Goal: Task Accomplishment & Management: Complete application form

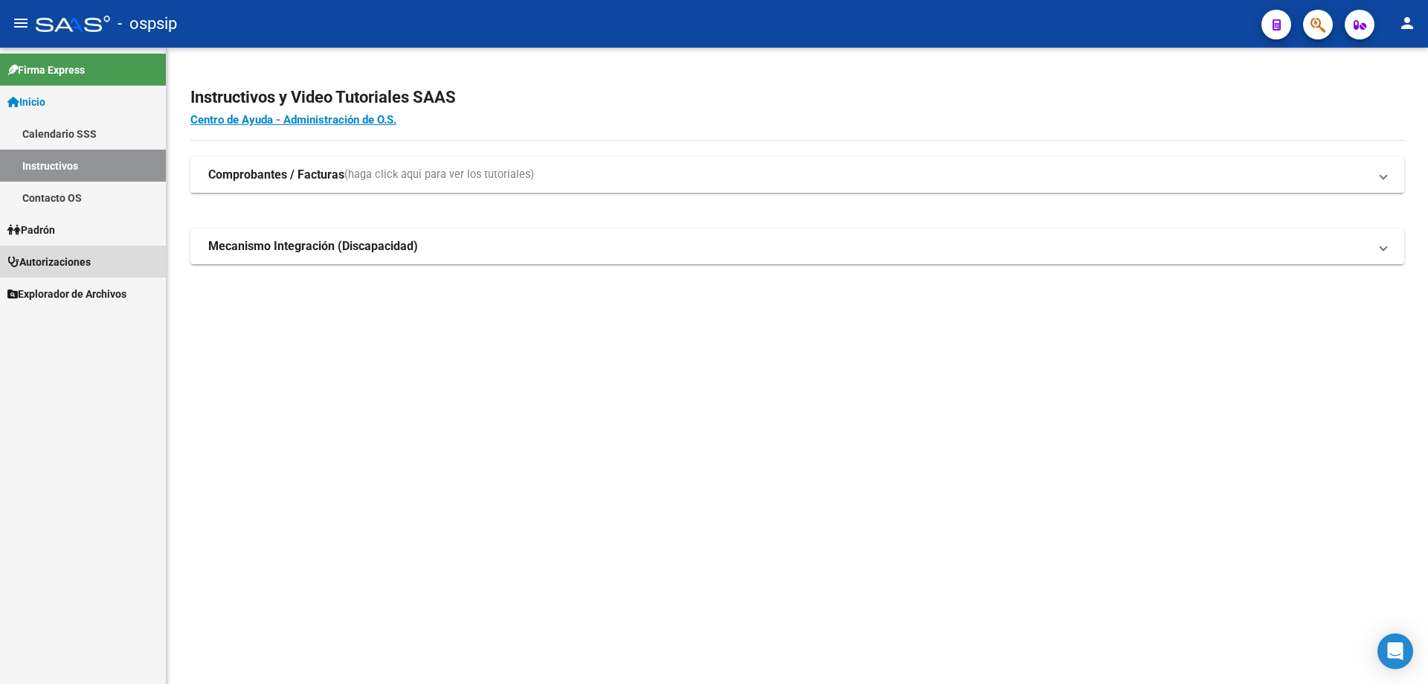
click at [53, 251] on link "Autorizaciones" at bounding box center [83, 262] width 166 height 32
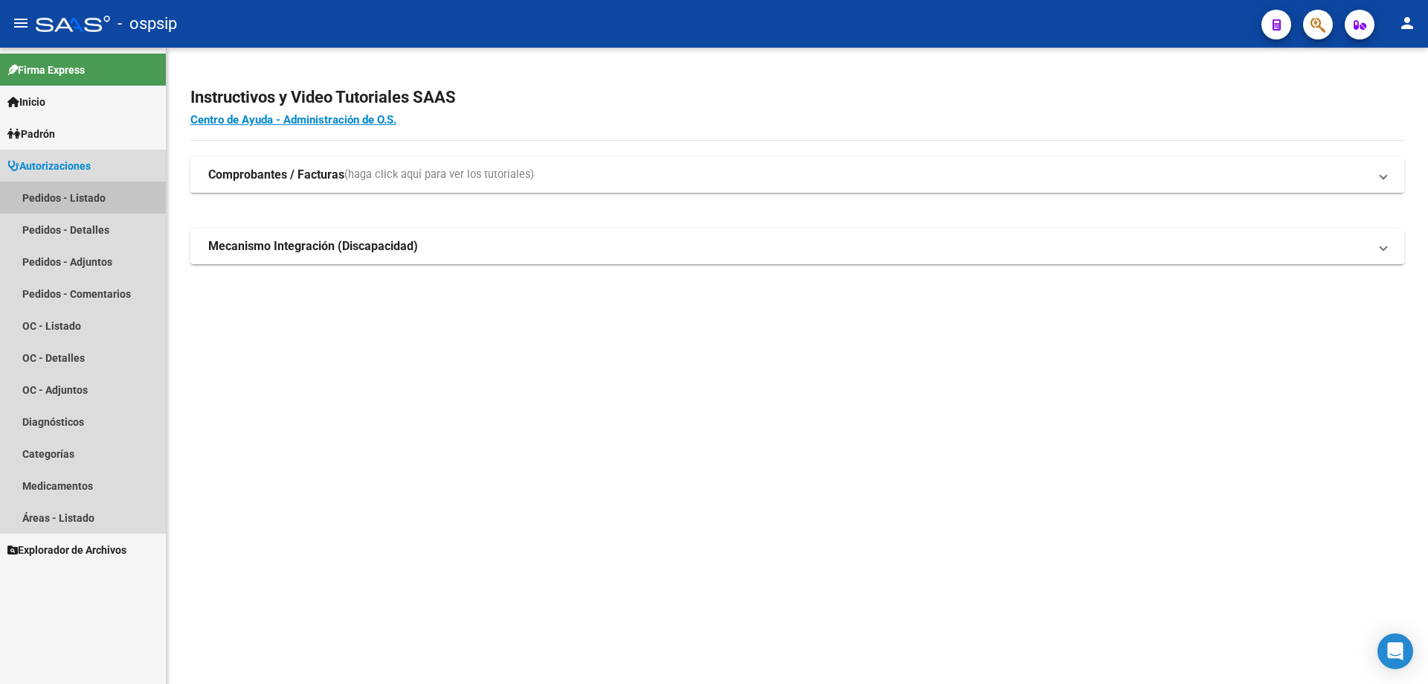
click at [115, 203] on link "Pedidos - Listado" at bounding box center [83, 198] width 166 height 32
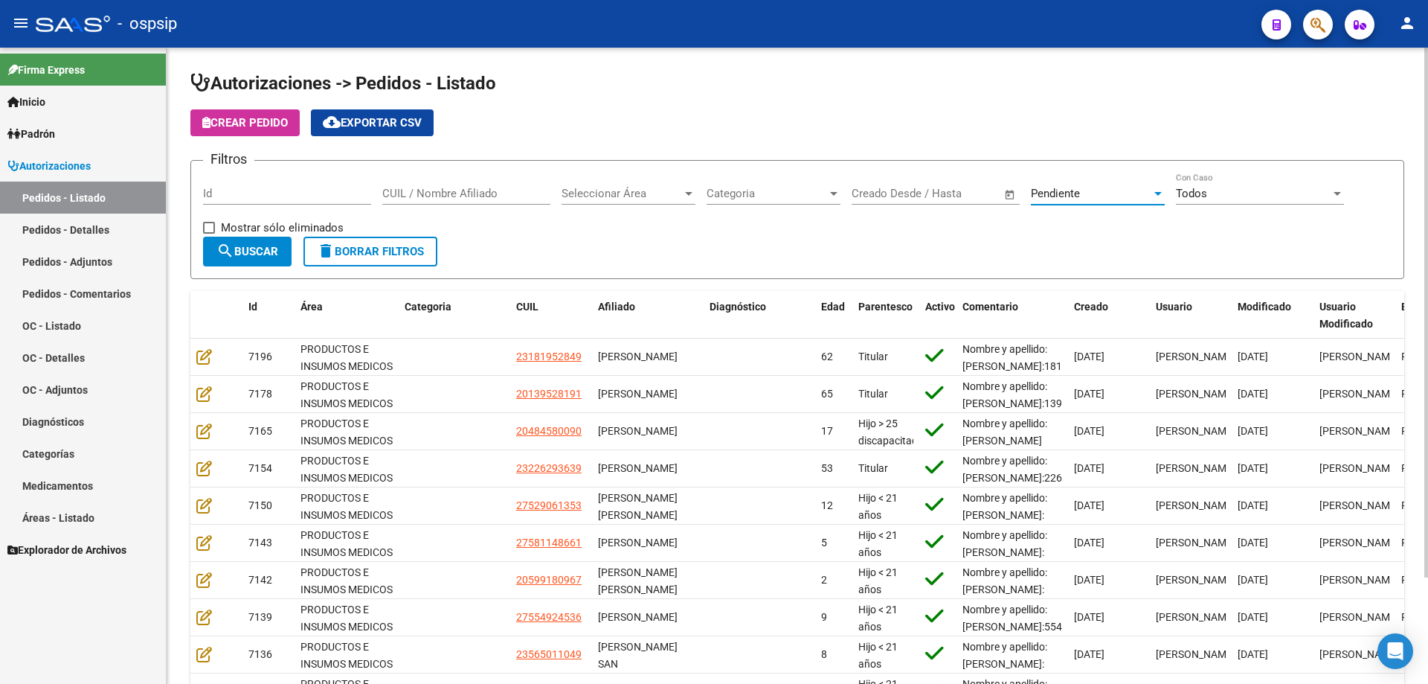
click at [1088, 196] on div "Pendiente" at bounding box center [1091, 193] width 121 height 13
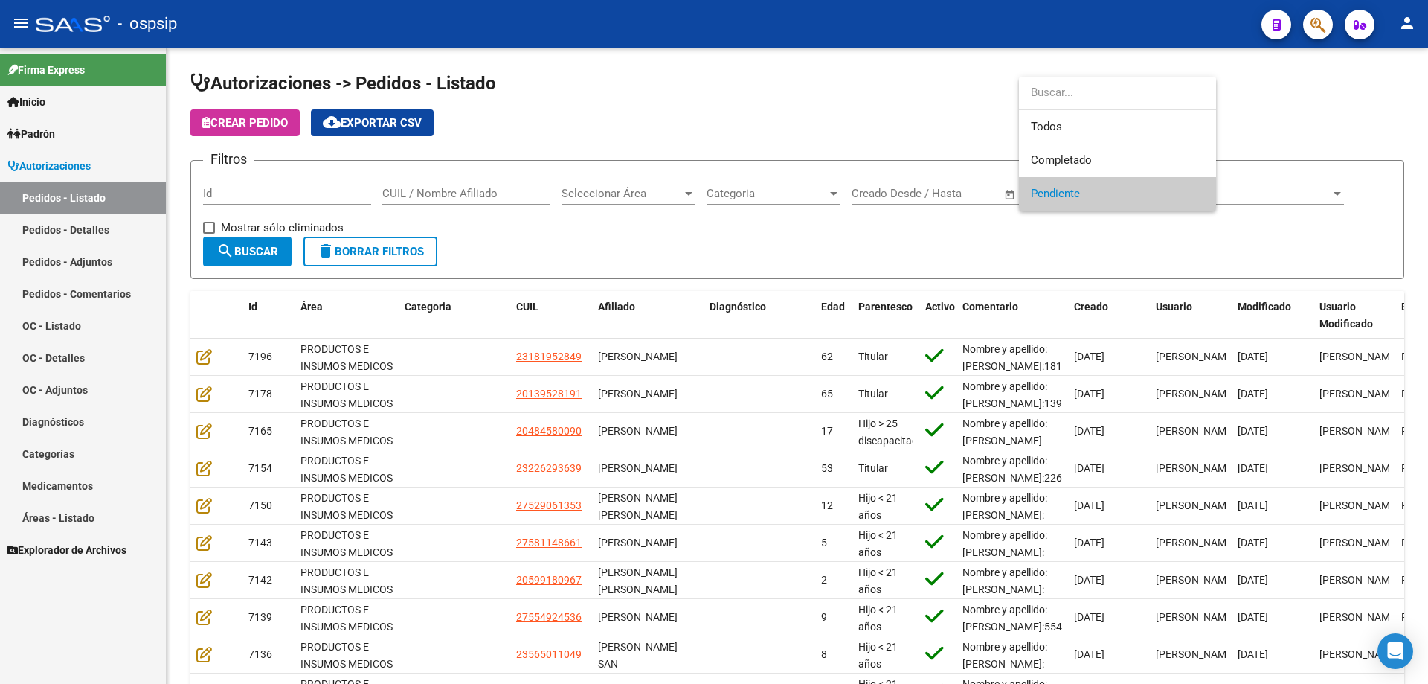
click at [911, 227] on div at bounding box center [714, 342] width 1428 height 684
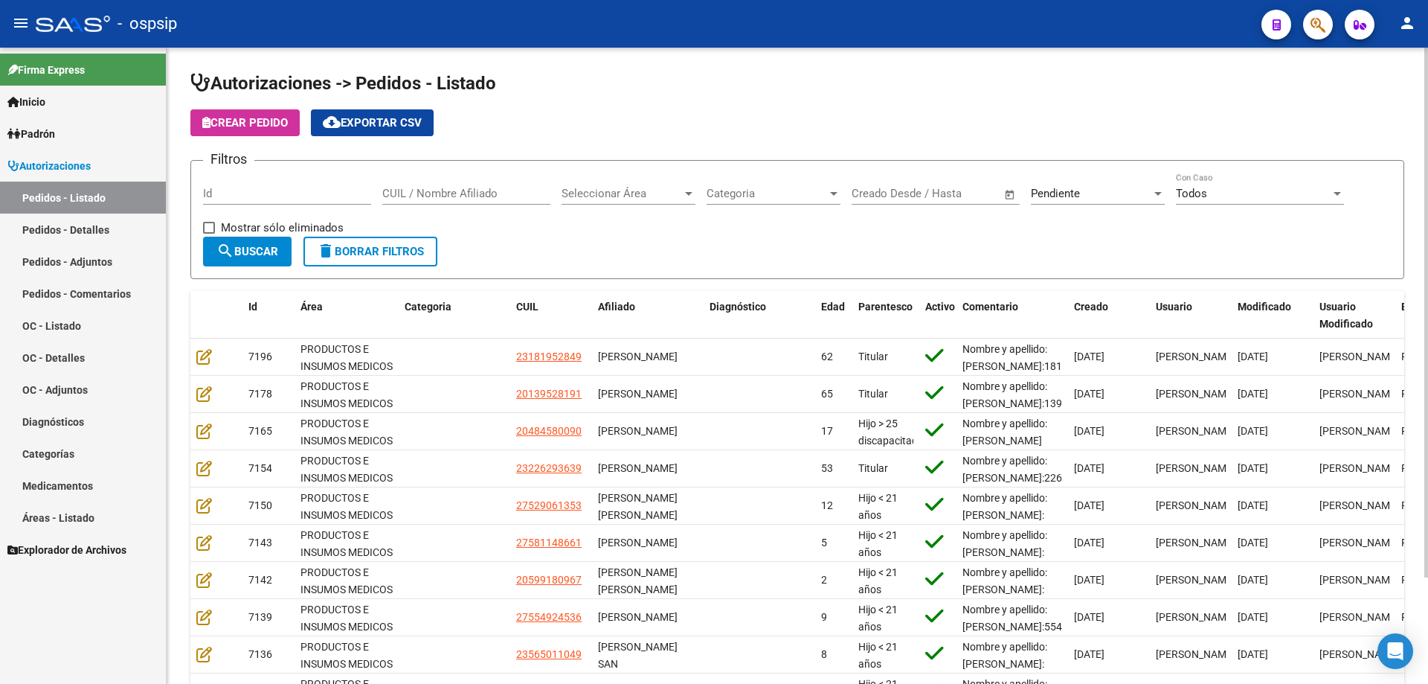
click at [618, 201] on div "Seleccionar Área Seleccionar Área" at bounding box center [629, 189] width 134 height 32
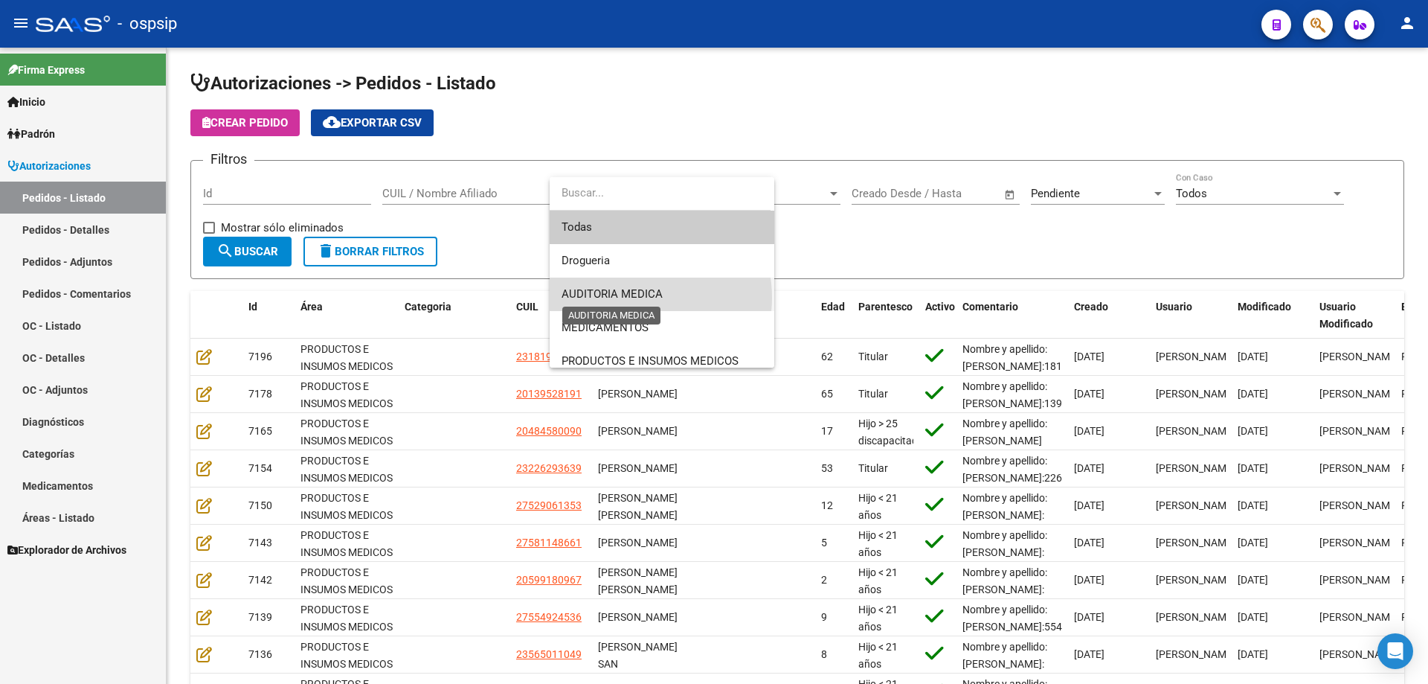
click at [629, 298] on span "AUDITORIA MEDICA" at bounding box center [612, 293] width 101 height 13
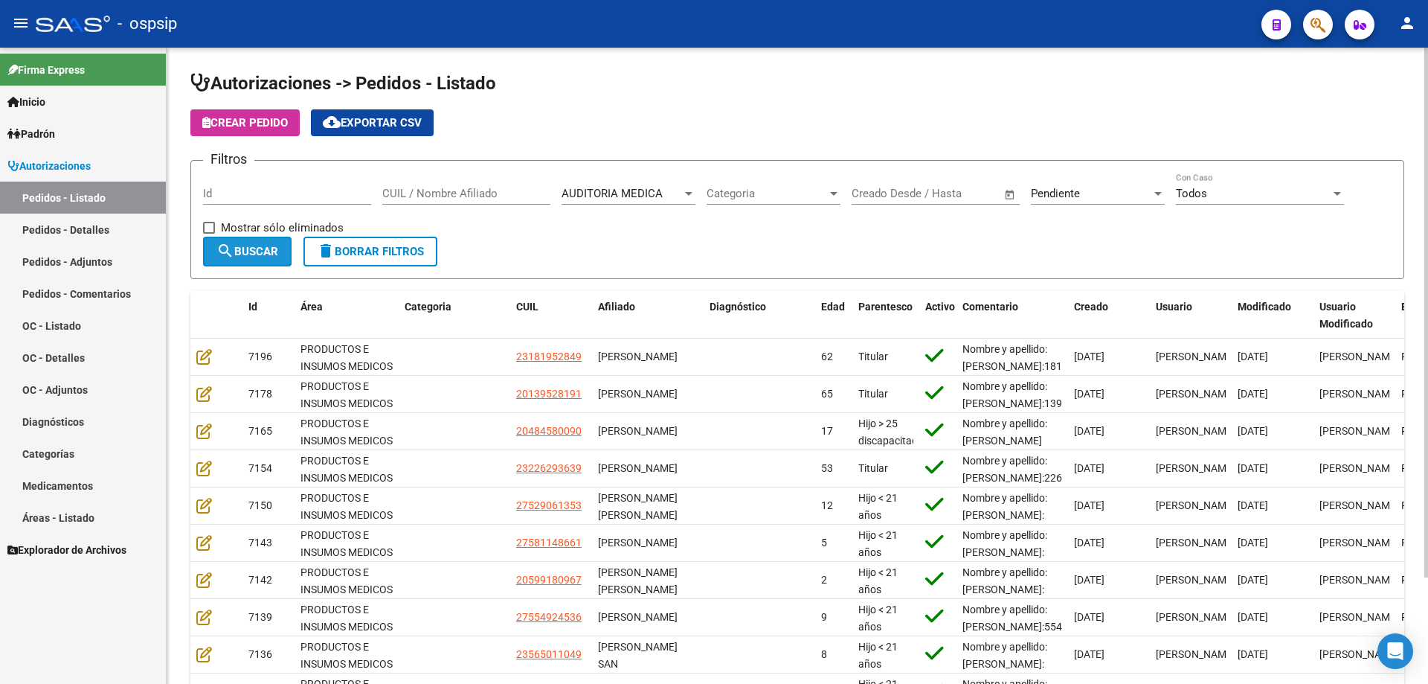
click at [276, 239] on button "search Buscar" at bounding box center [247, 252] width 89 height 30
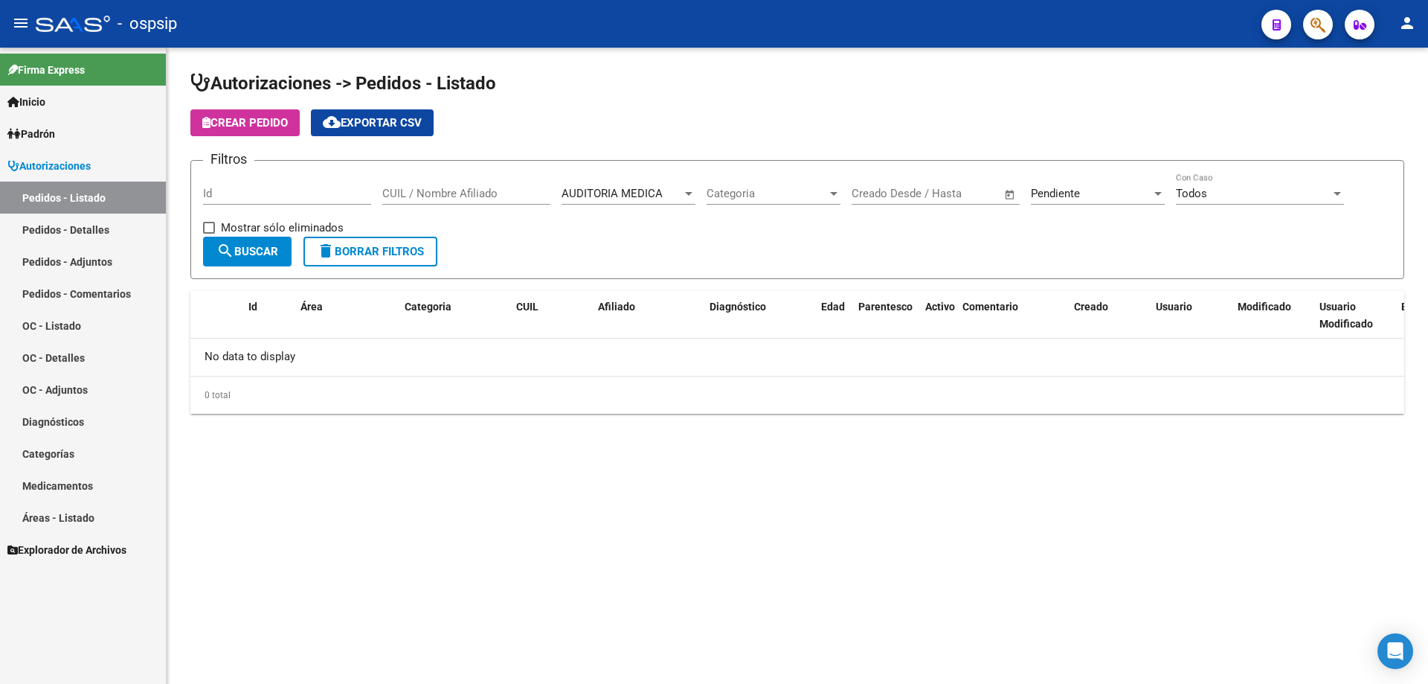
click at [613, 179] on div "AUDITORIA MEDICA Seleccionar Área" at bounding box center [629, 189] width 134 height 32
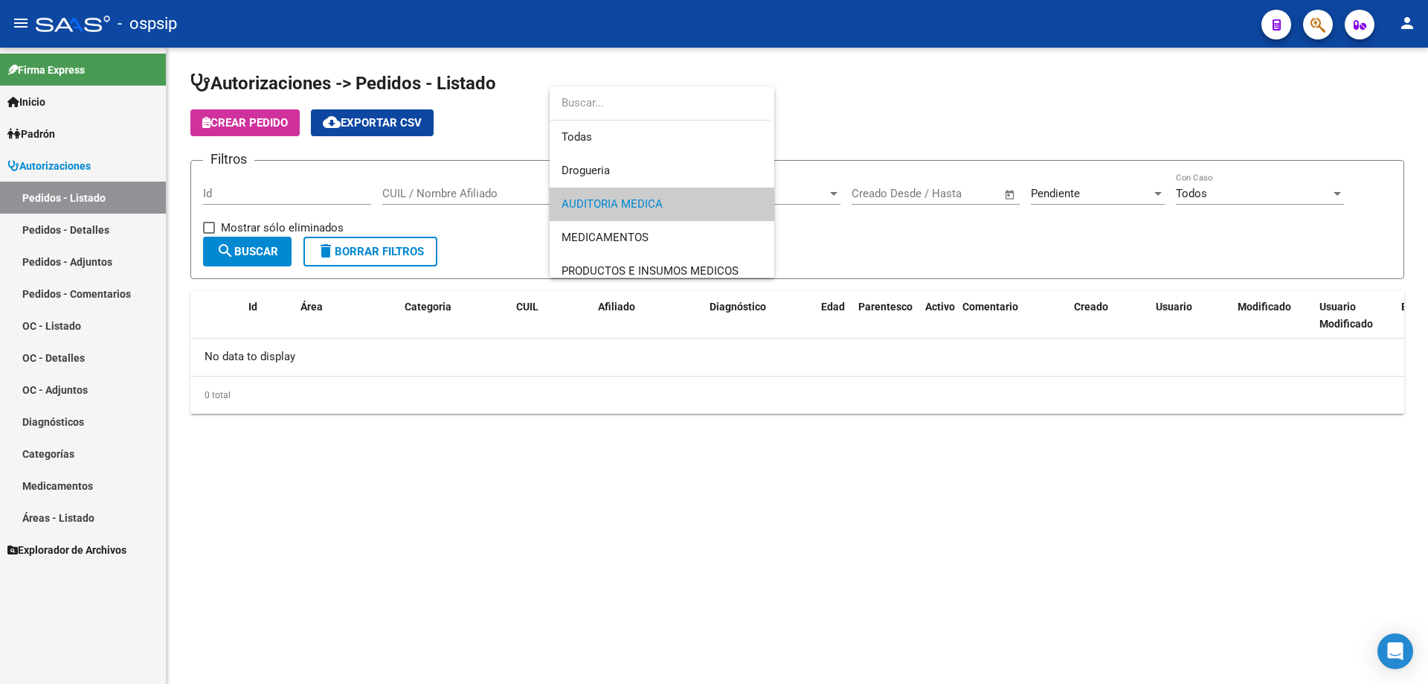
scroll to position [10, 0]
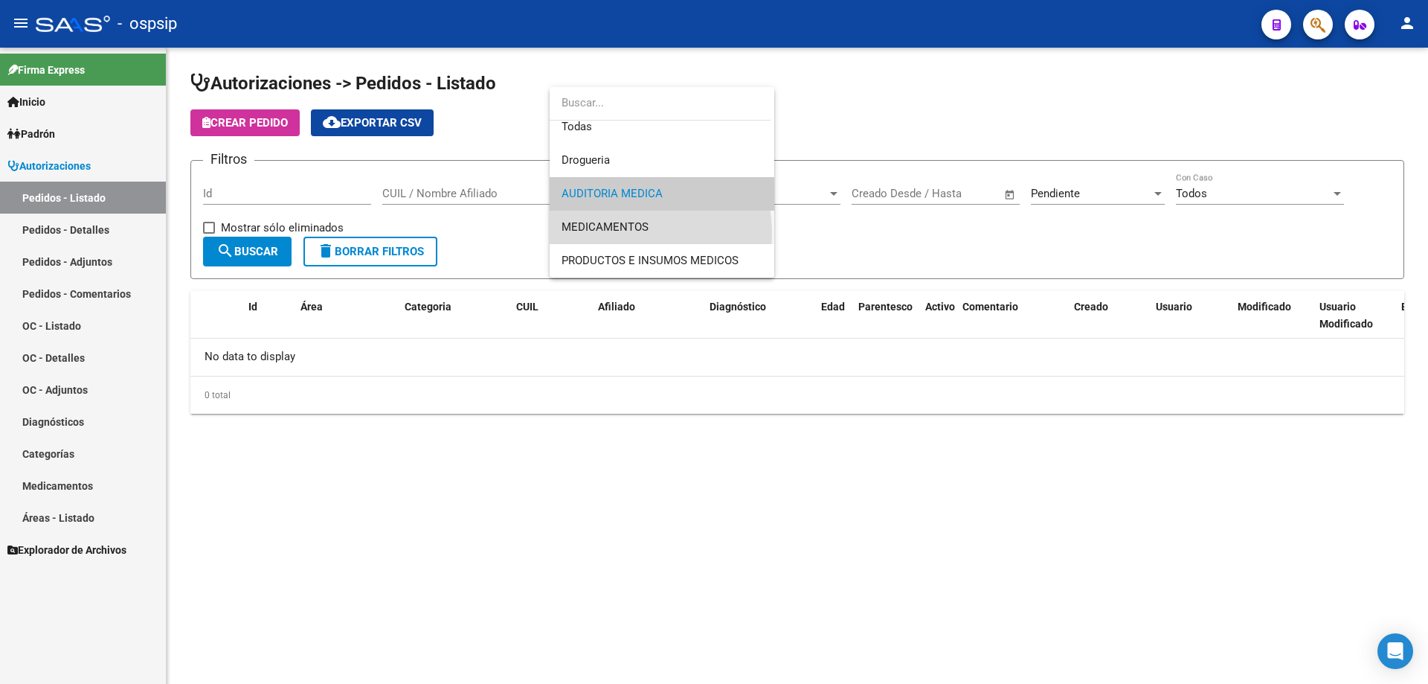
click at [619, 234] on span "MEDICAMENTOS" at bounding box center [662, 227] width 201 height 33
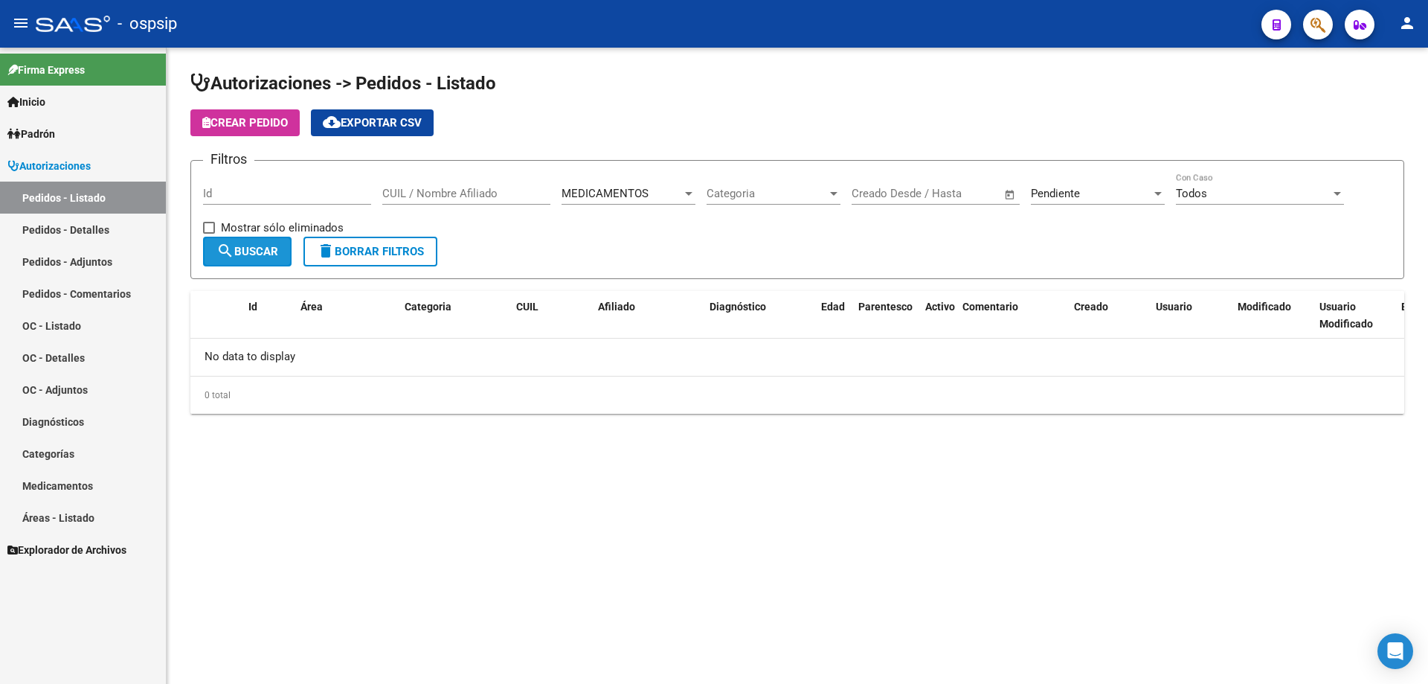
click at [286, 250] on button "search Buscar" at bounding box center [247, 252] width 89 height 30
click at [422, 253] on span "delete Borrar Filtros" at bounding box center [370, 251] width 107 height 13
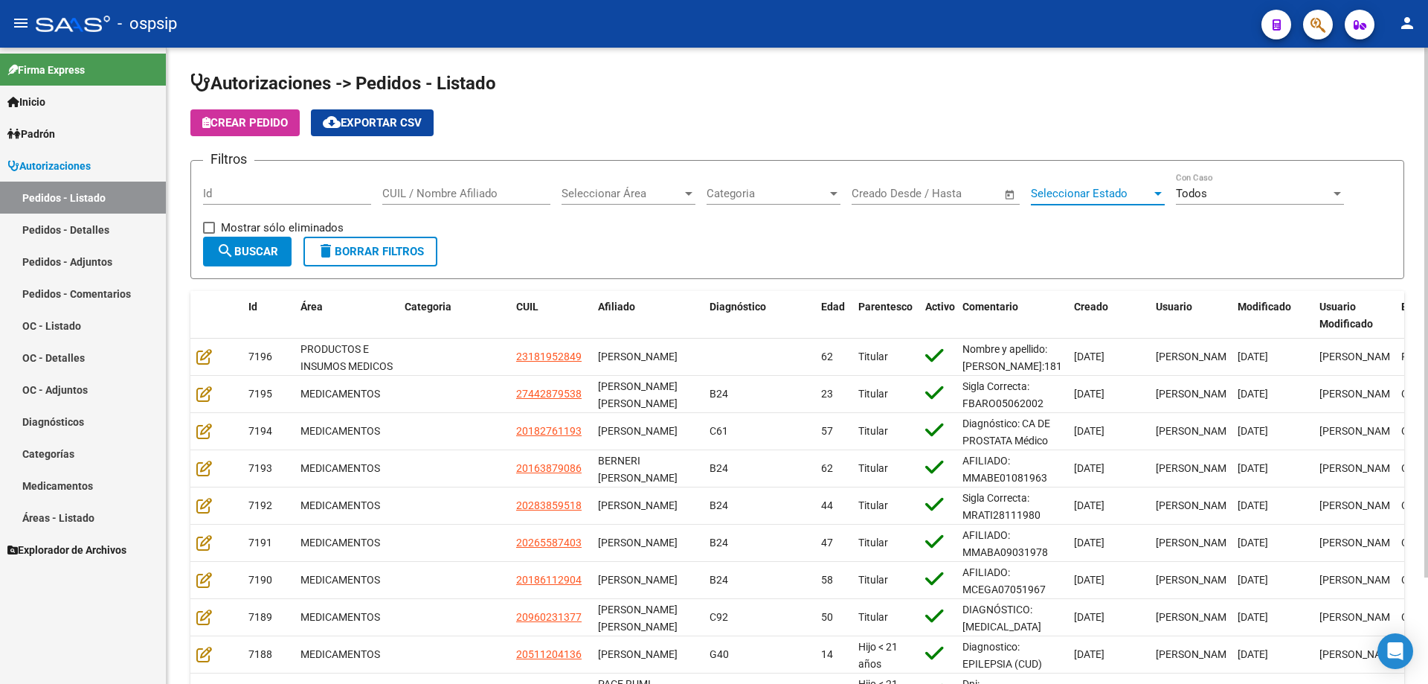
click at [1064, 197] on span "Seleccionar Estado" at bounding box center [1091, 193] width 121 height 13
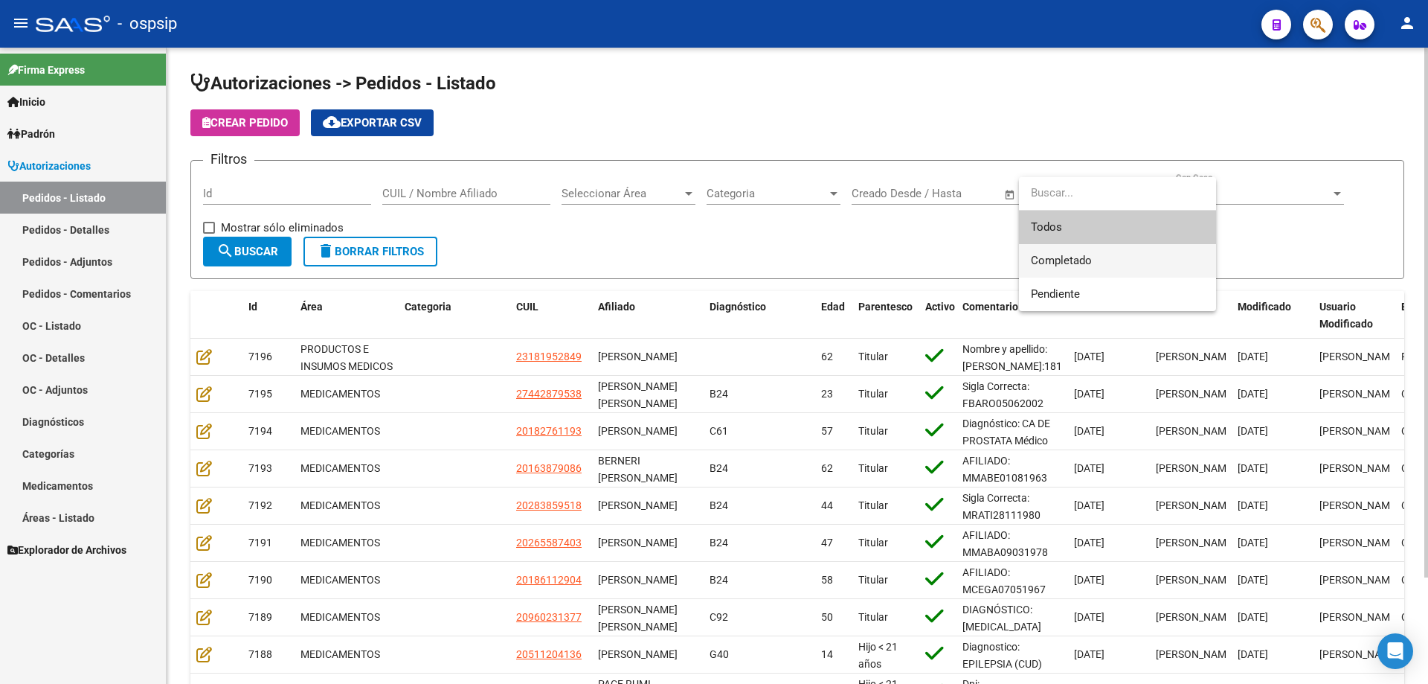
click at [1058, 254] on span "Completado" at bounding box center [1061, 260] width 61 height 13
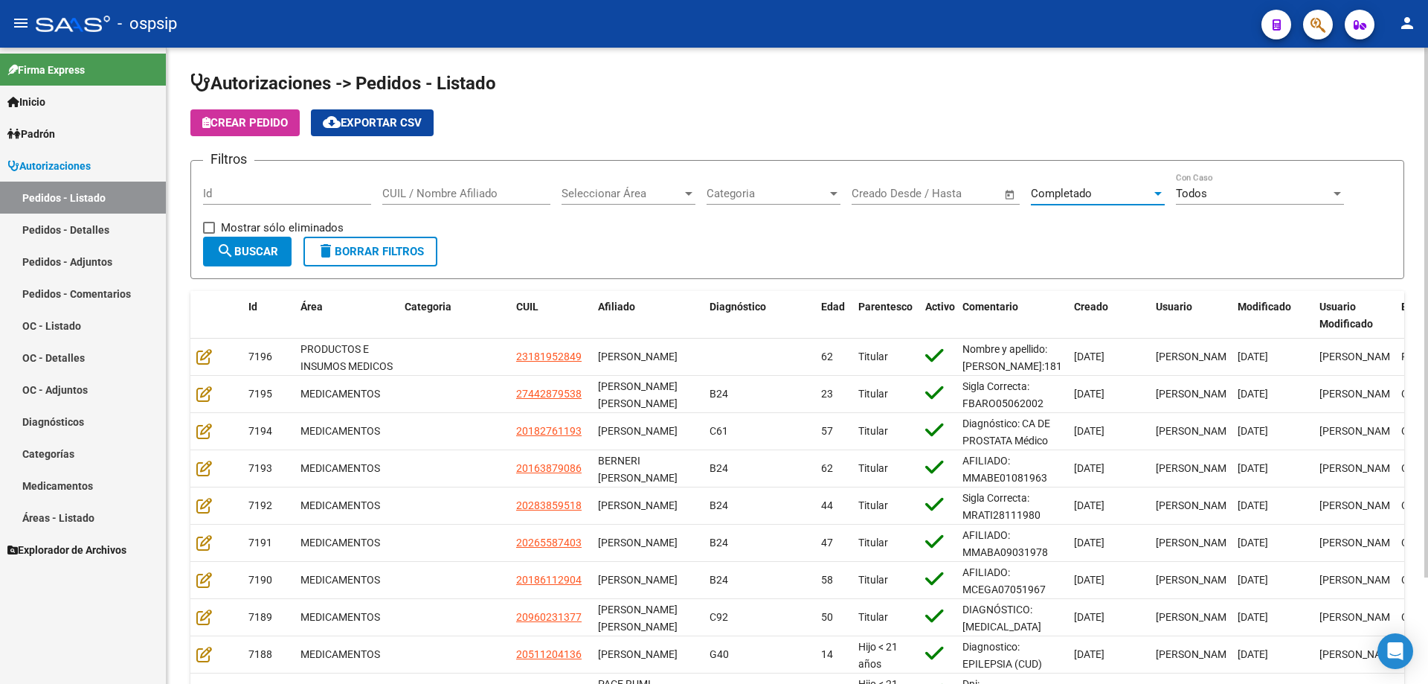
click at [251, 249] on span "search Buscar" at bounding box center [248, 251] width 62 height 13
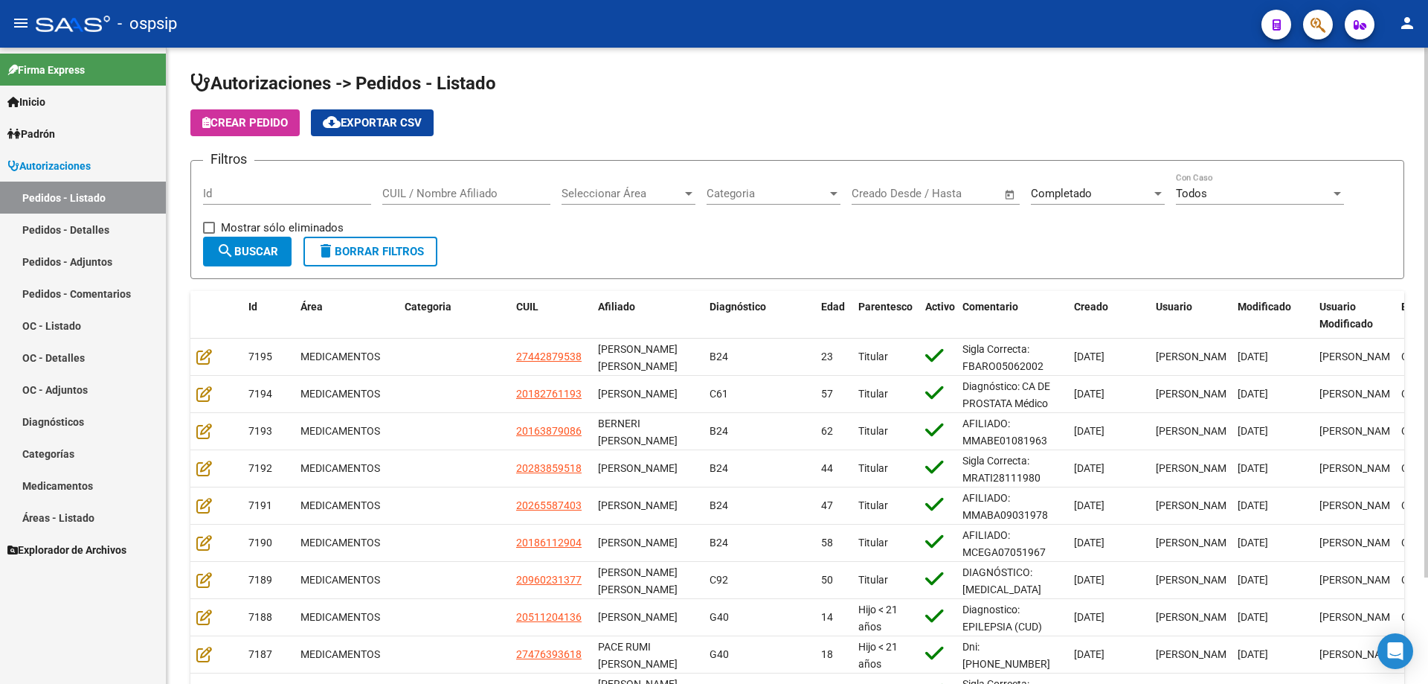
click at [251, 249] on span "search Buscar" at bounding box center [248, 251] width 62 height 13
click at [353, 126] on span "cloud_download Exportar CSV" at bounding box center [372, 122] width 99 height 13
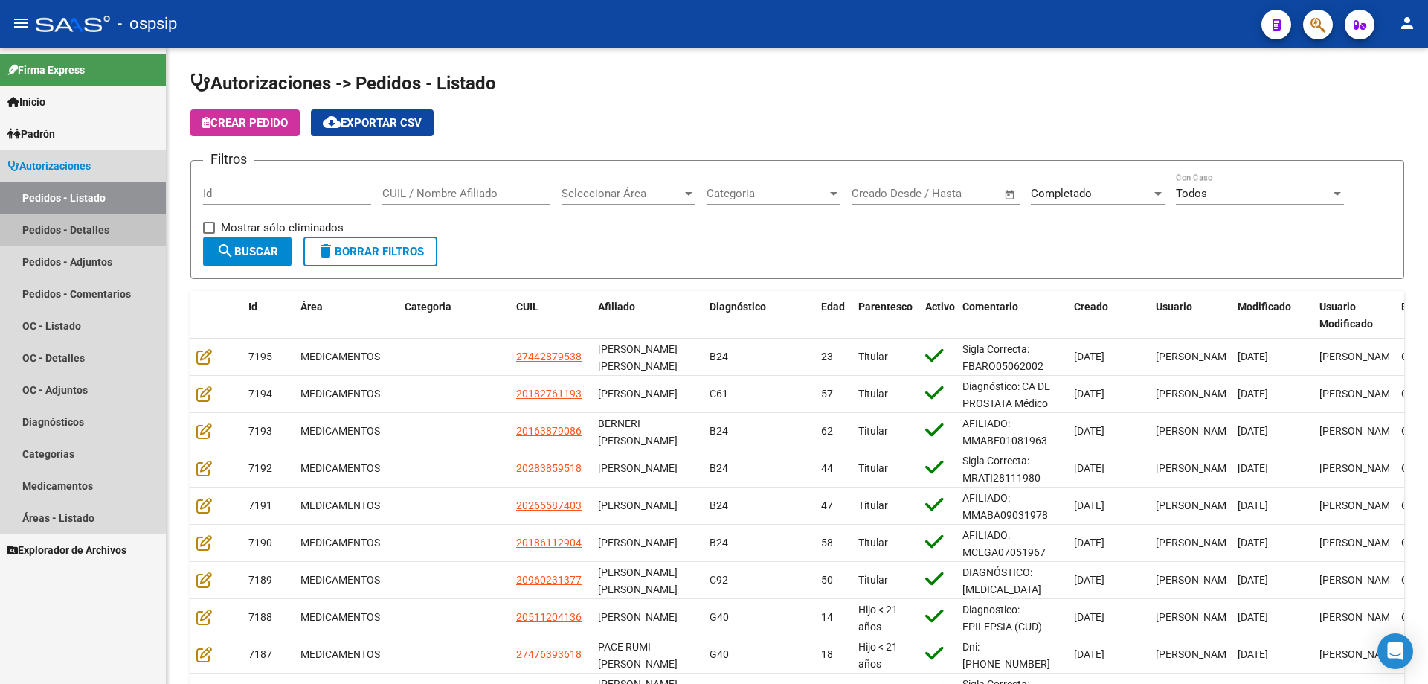
click at [66, 233] on link "Pedidos - Detalles" at bounding box center [83, 230] width 166 height 32
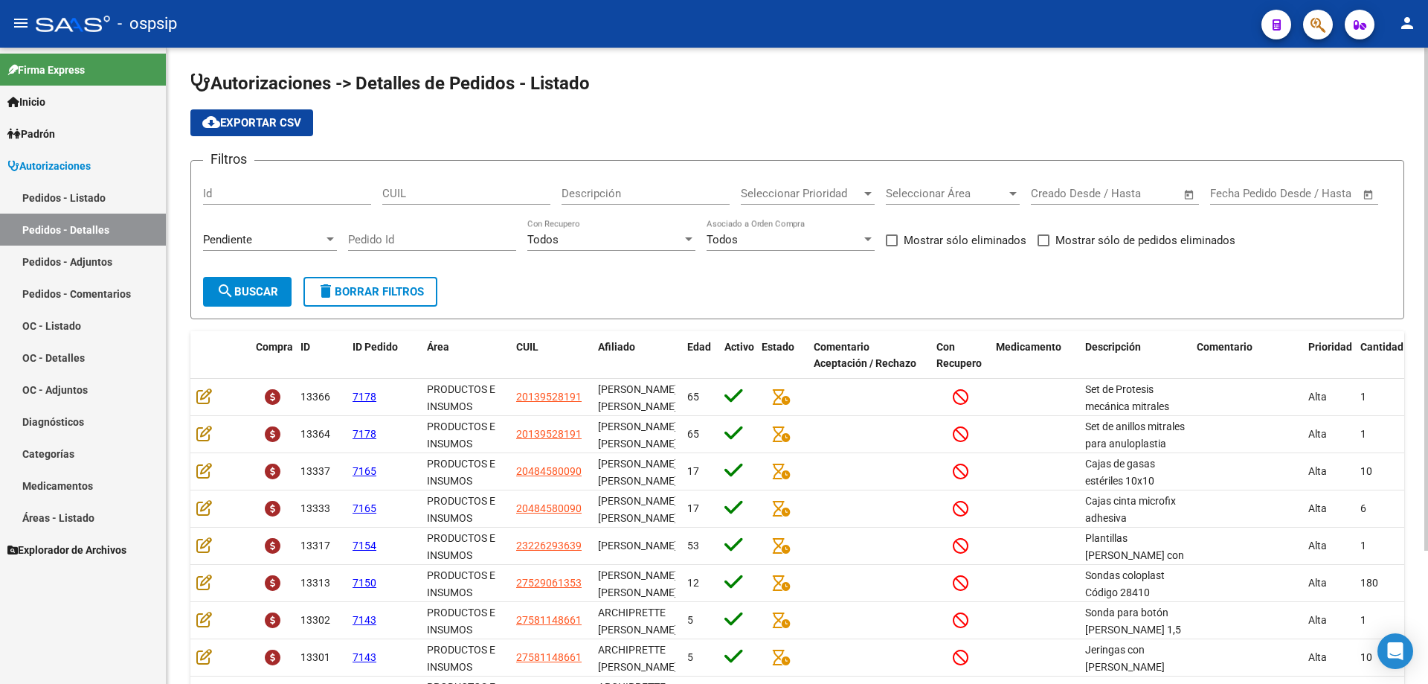
click at [267, 233] on div "Pendiente" at bounding box center [263, 239] width 121 height 13
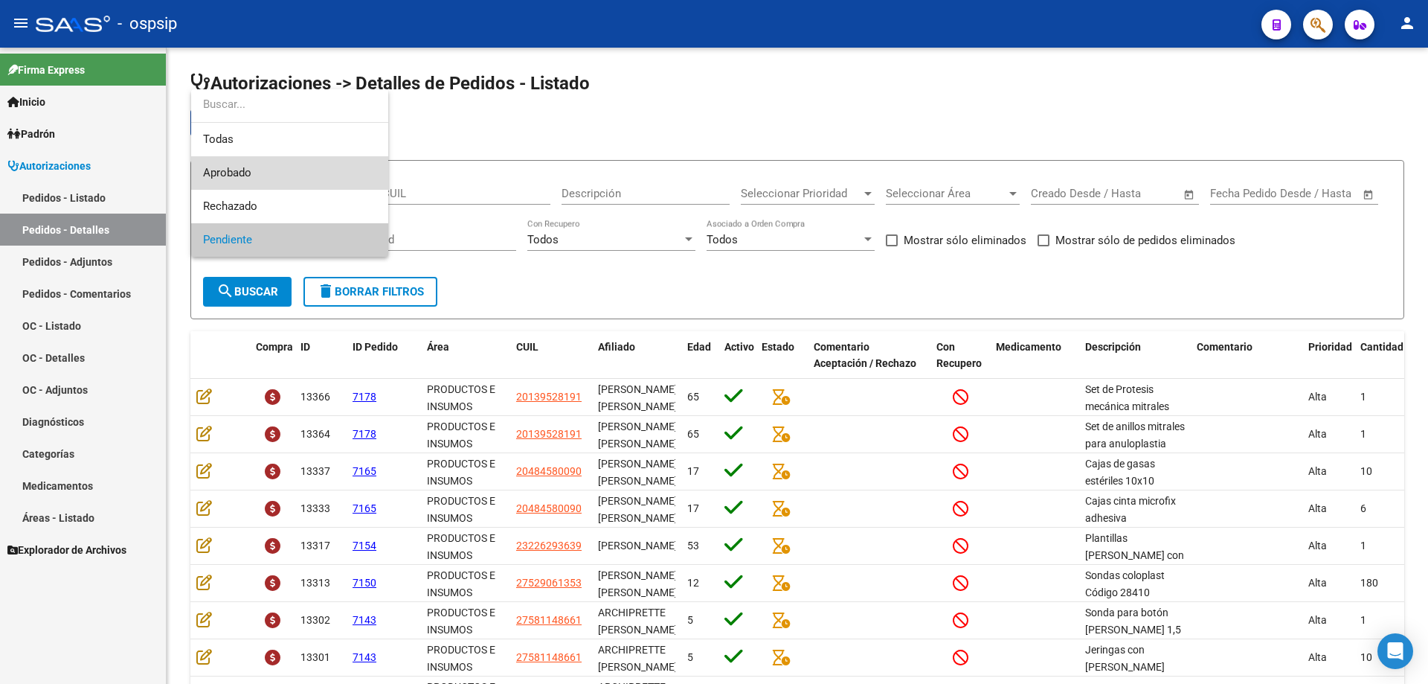
click at [255, 180] on span "Aprobado" at bounding box center [289, 172] width 173 height 33
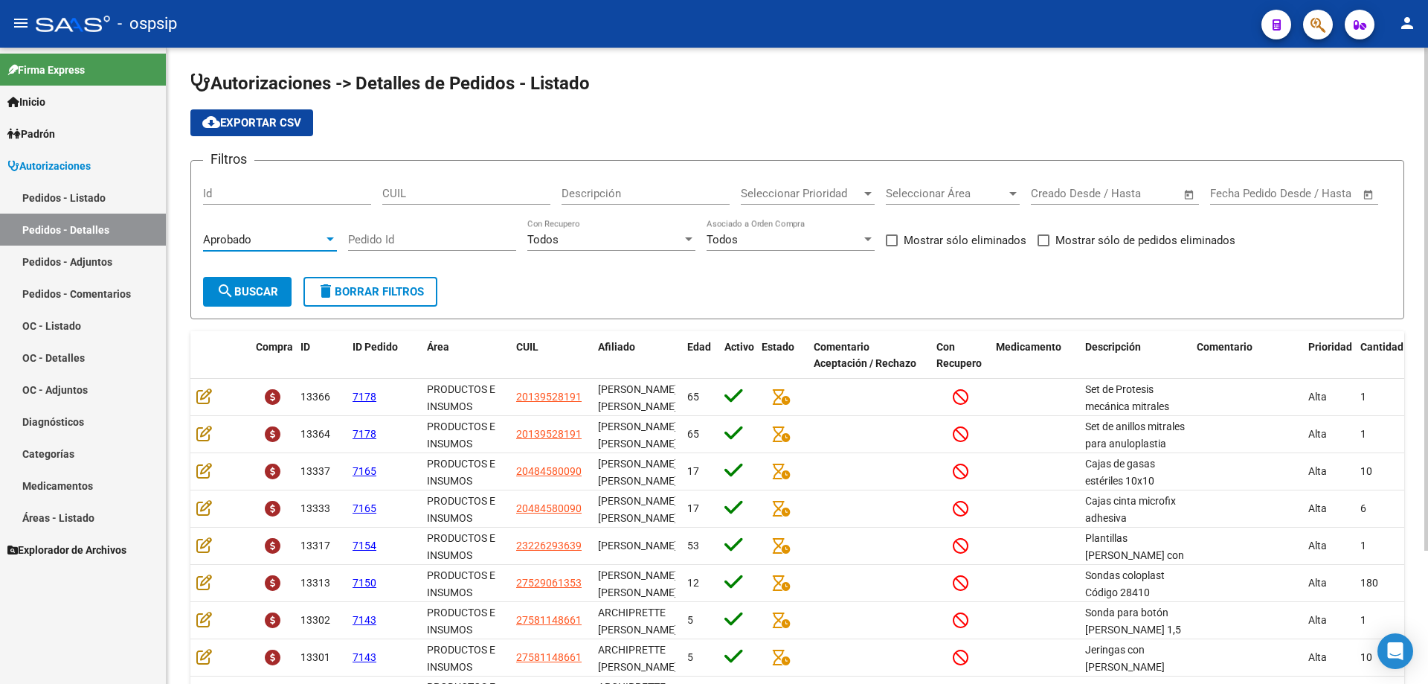
click at [266, 291] on span "search Buscar" at bounding box center [248, 291] width 62 height 13
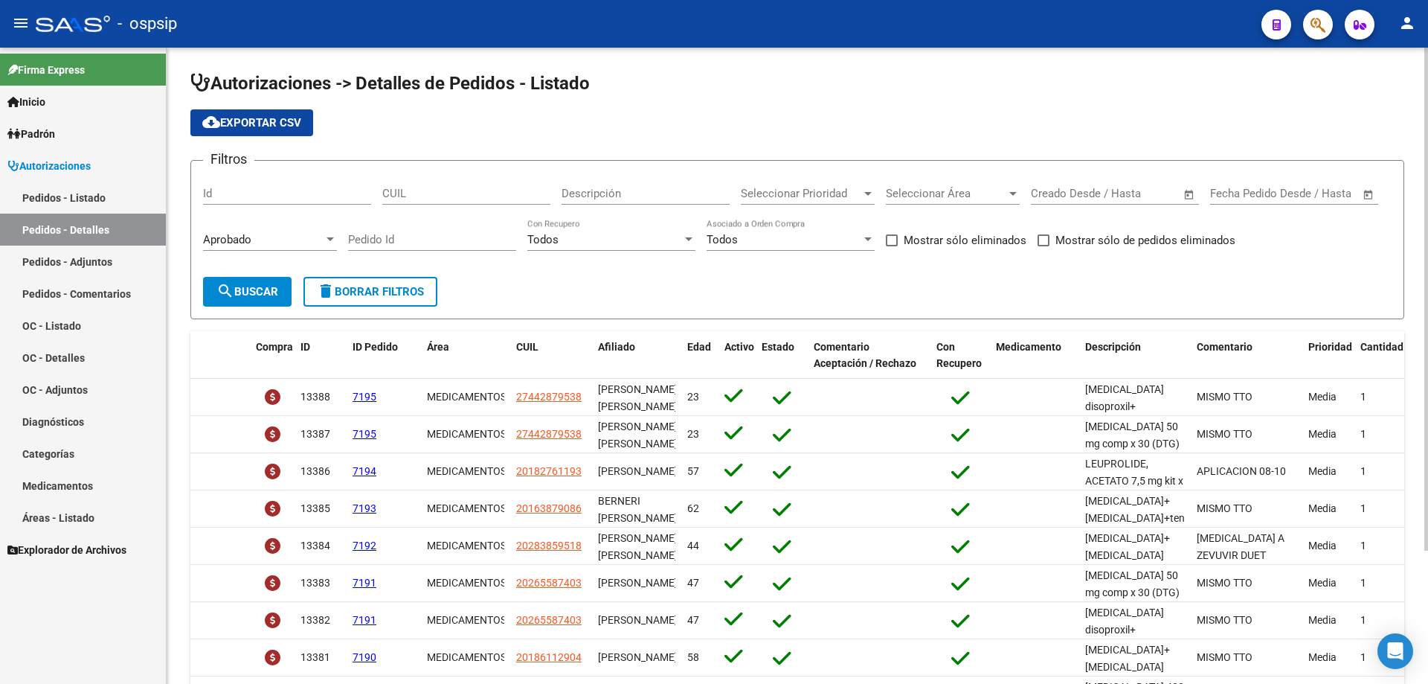
click at [271, 290] on span "search Buscar" at bounding box center [248, 291] width 62 height 13
click at [248, 122] on span "cloud_download Exportar CSV" at bounding box center [251, 122] width 99 height 13
click at [282, 119] on span "cloud_download Exportar CSV" at bounding box center [251, 122] width 99 height 13
click at [74, 195] on link "Pedidos - Listado" at bounding box center [83, 198] width 166 height 32
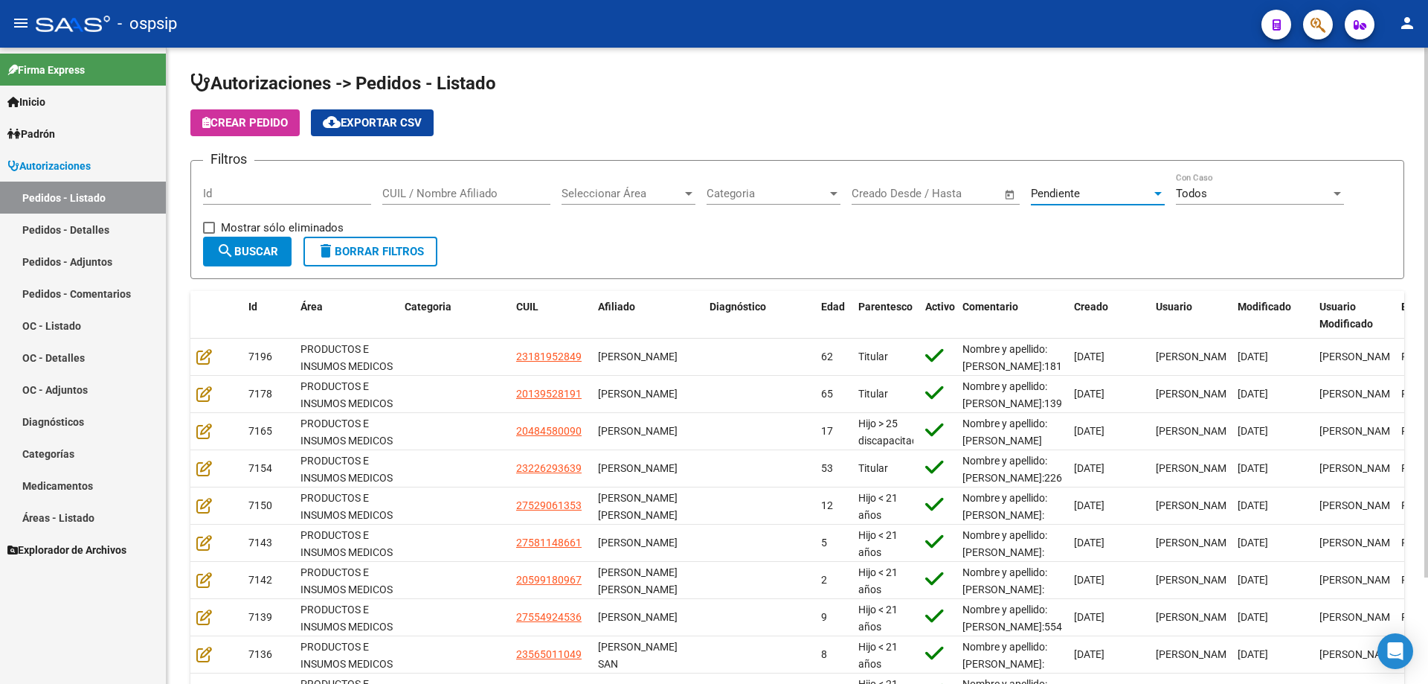
click at [1046, 190] on span "Pendiente" at bounding box center [1055, 193] width 49 height 13
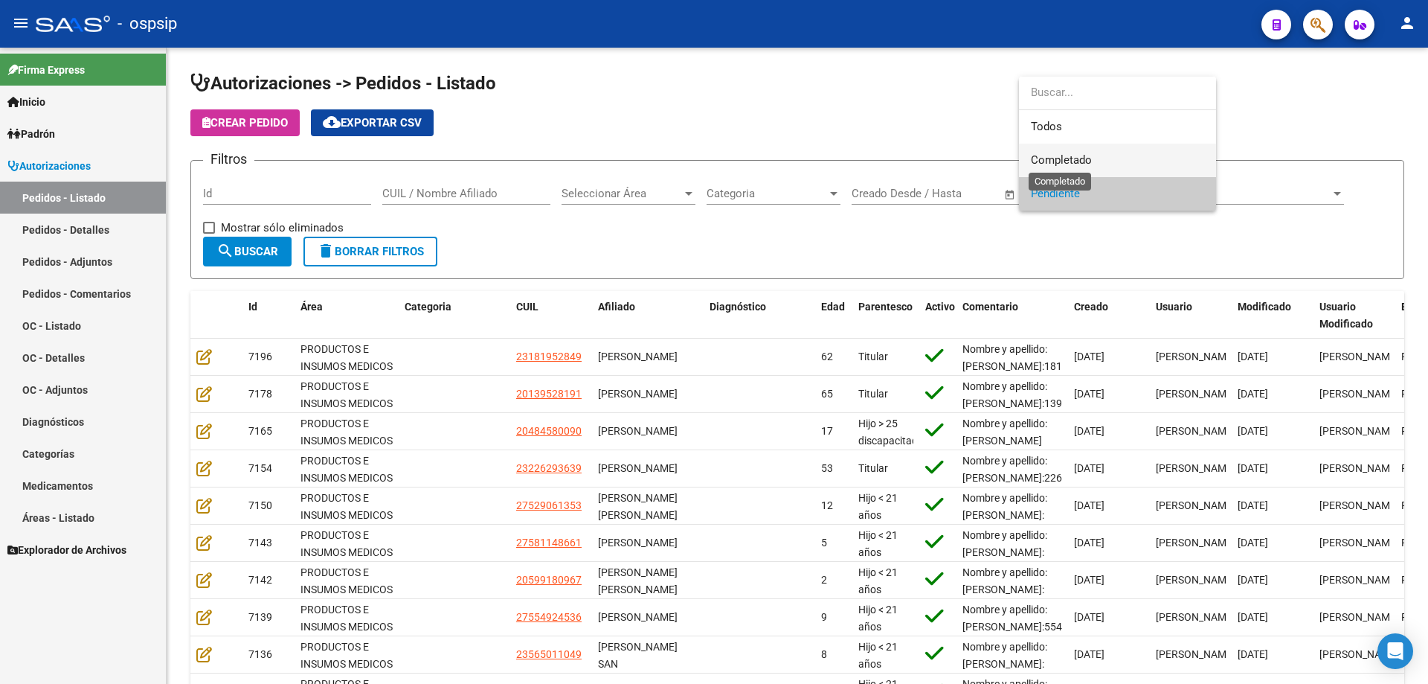
drag, startPoint x: 1050, startPoint y: 154, endPoint x: 502, endPoint y: 185, distance: 548.5
click at [1050, 153] on span "Completado" at bounding box center [1061, 159] width 61 height 13
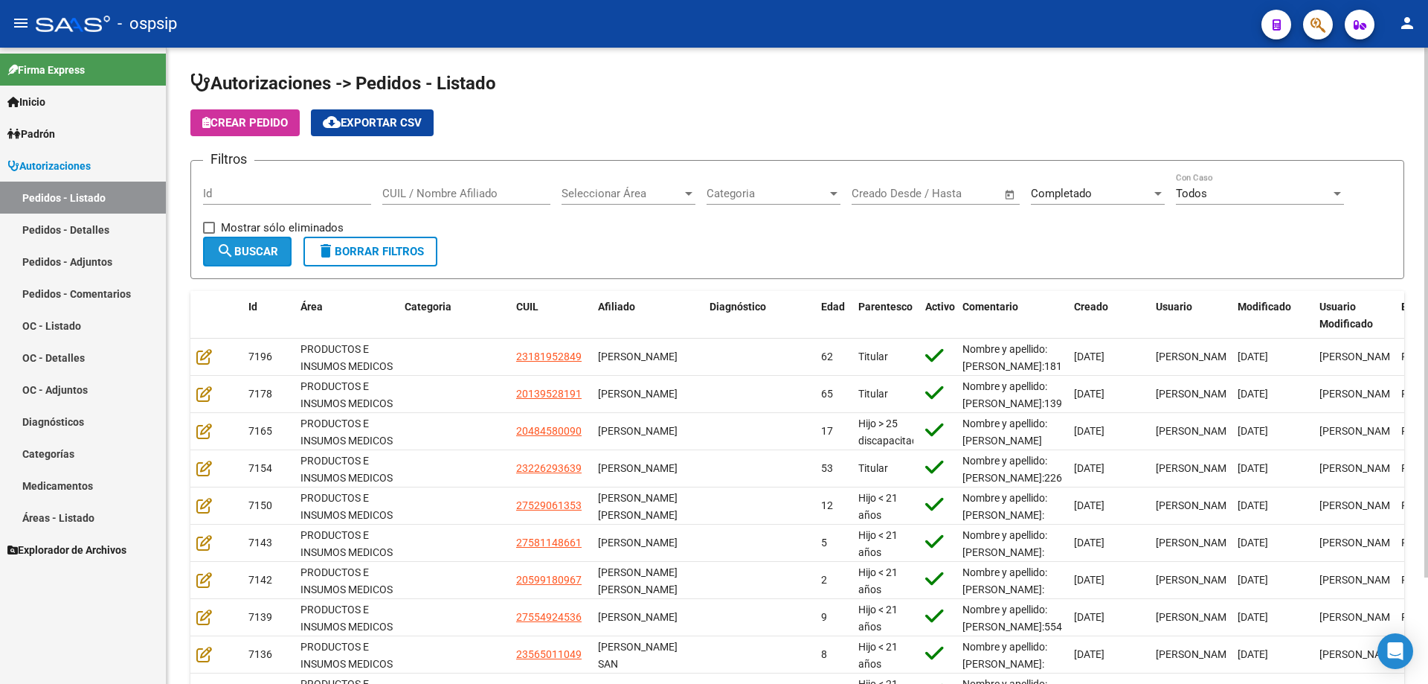
click at [243, 266] on button "search Buscar" at bounding box center [247, 252] width 89 height 30
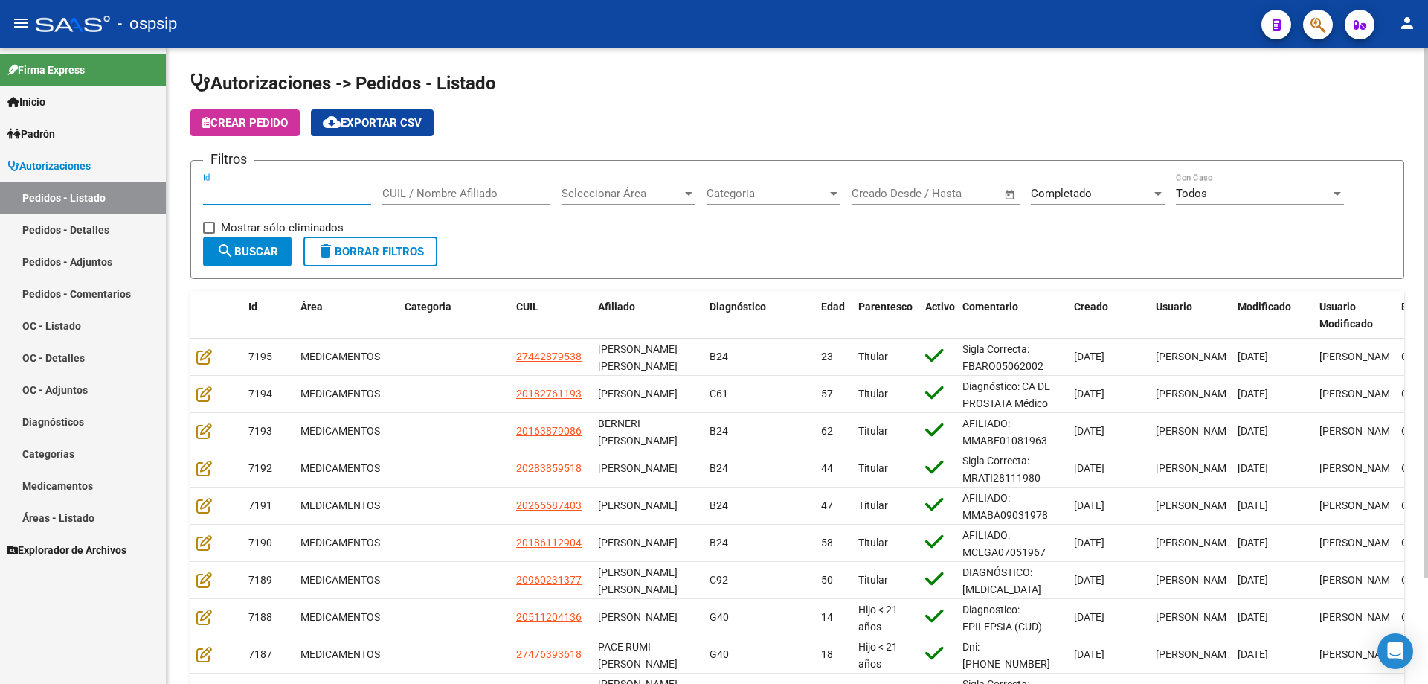
click at [290, 196] on input "Id" at bounding box center [287, 193] width 168 height 13
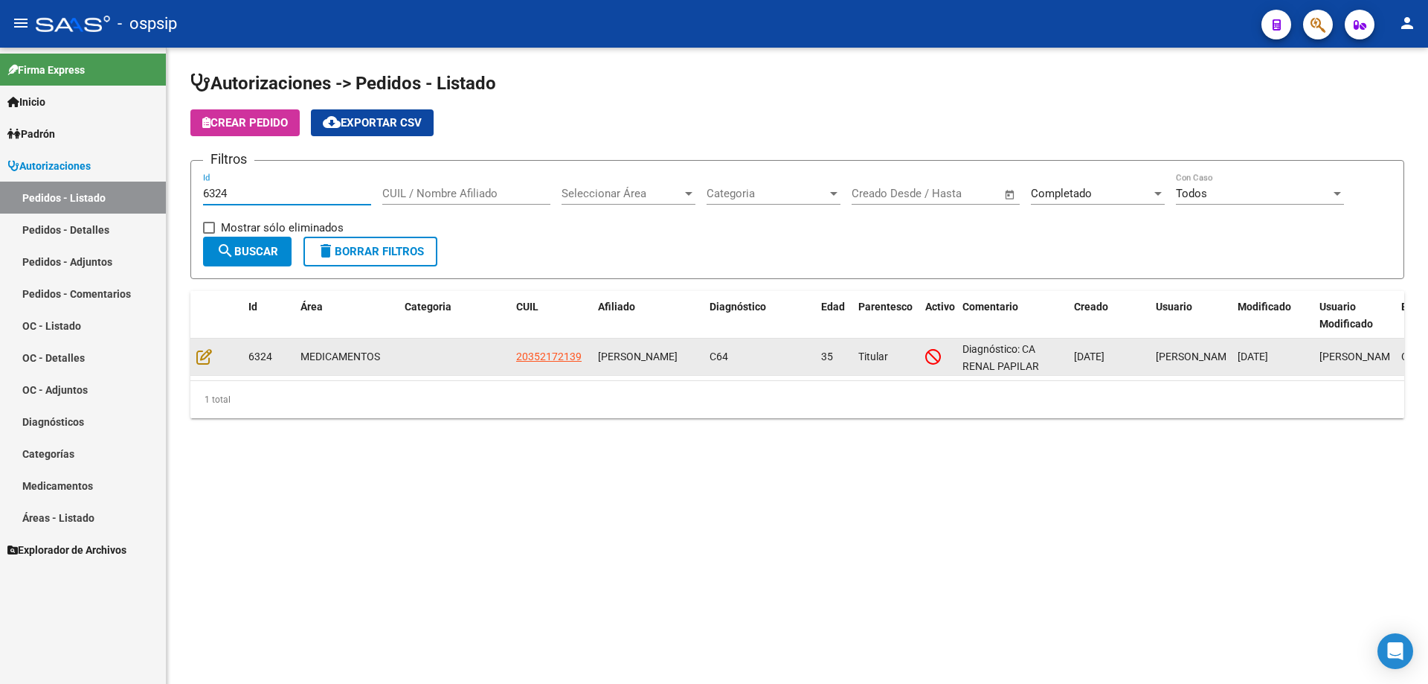
type input "6324"
drag, startPoint x: 651, startPoint y: 366, endPoint x: 598, endPoint y: 362, distance: 53.0
click at [598, 362] on div "[PERSON_NAME]" at bounding box center [648, 356] width 100 height 17
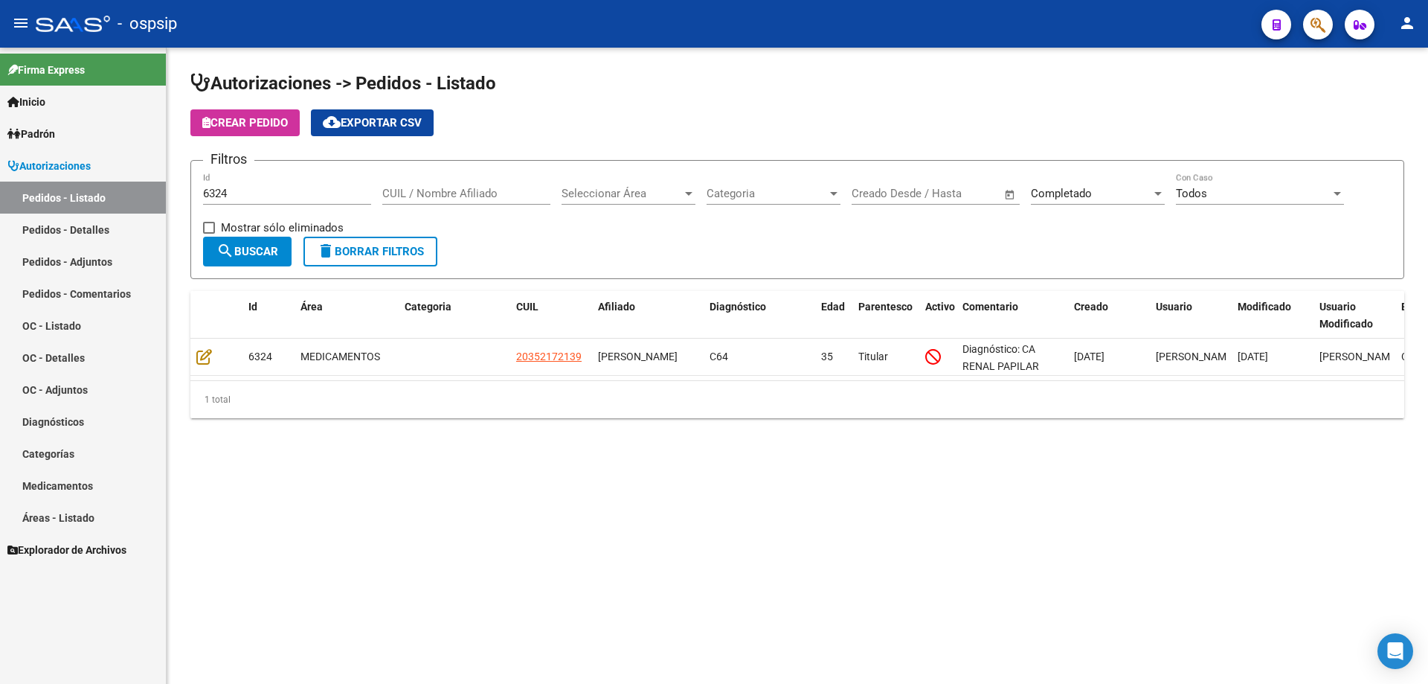
copy span "[PERSON_NAME]"
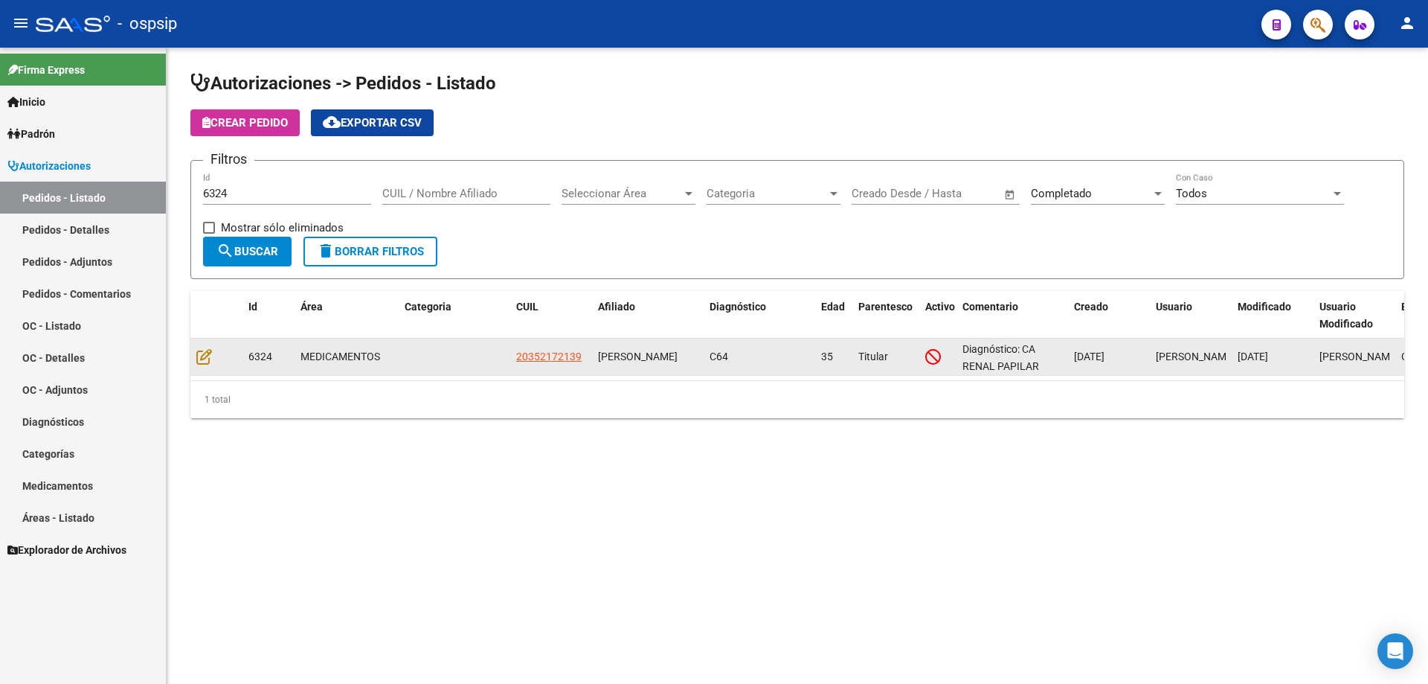
click at [656, 357] on div "[PERSON_NAME]" at bounding box center [648, 356] width 100 height 17
drag, startPoint x: 649, startPoint y: 362, endPoint x: 591, endPoint y: 353, distance: 58.1
click at [591, 353] on div "6324 MEDICAMENTOS 20352172139 [PERSON_NAME] C64 35 Titular Diagnóstico: CA RENA…" at bounding box center [904, 357] width 1428 height 37
copy div "[PERSON_NAME]"
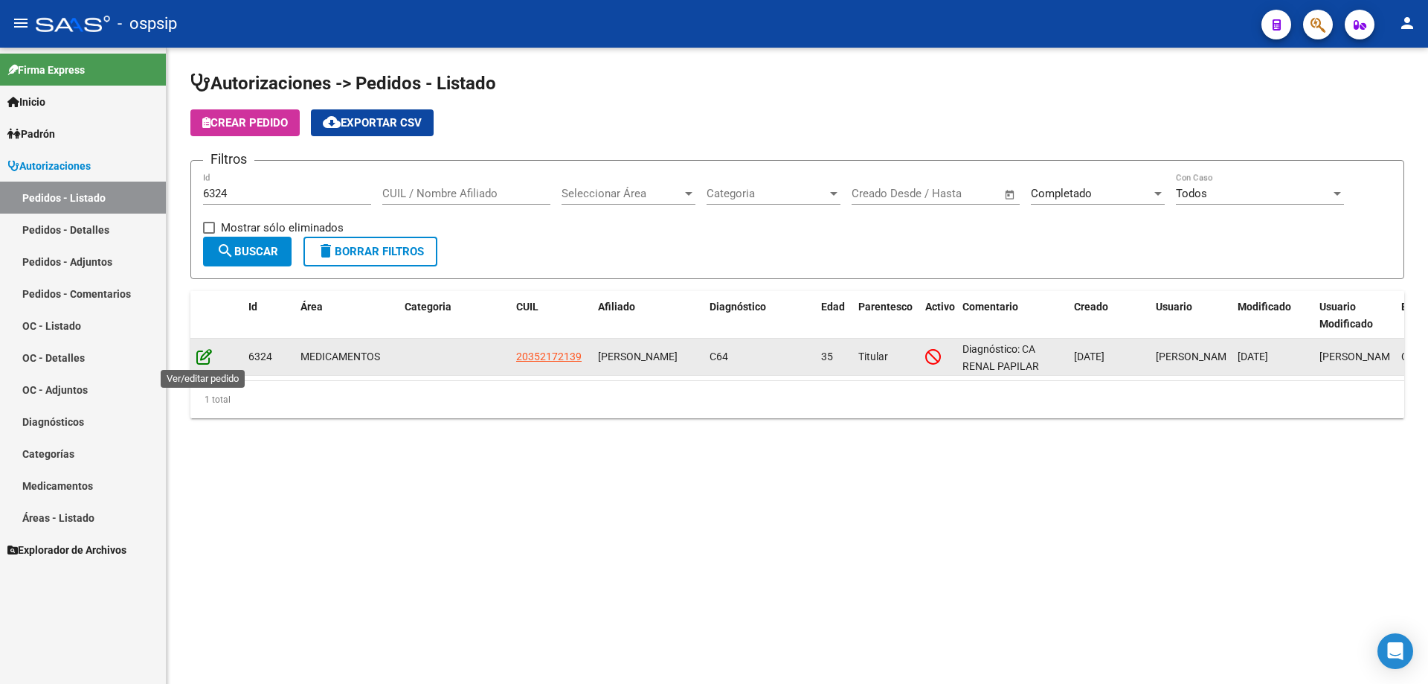
click at [199, 353] on icon at bounding box center [204, 356] width 16 height 16
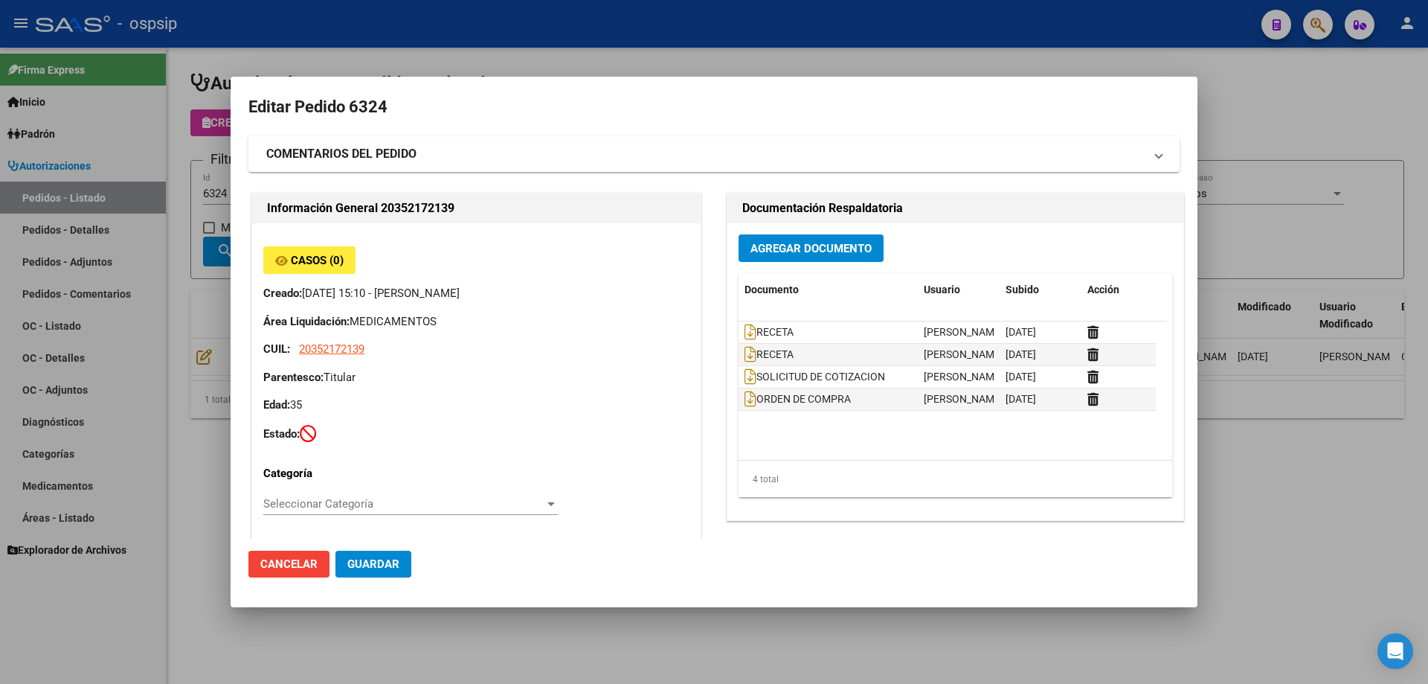
type input "[GEOGRAPHIC_DATA], [PERSON_NAME] 5522"
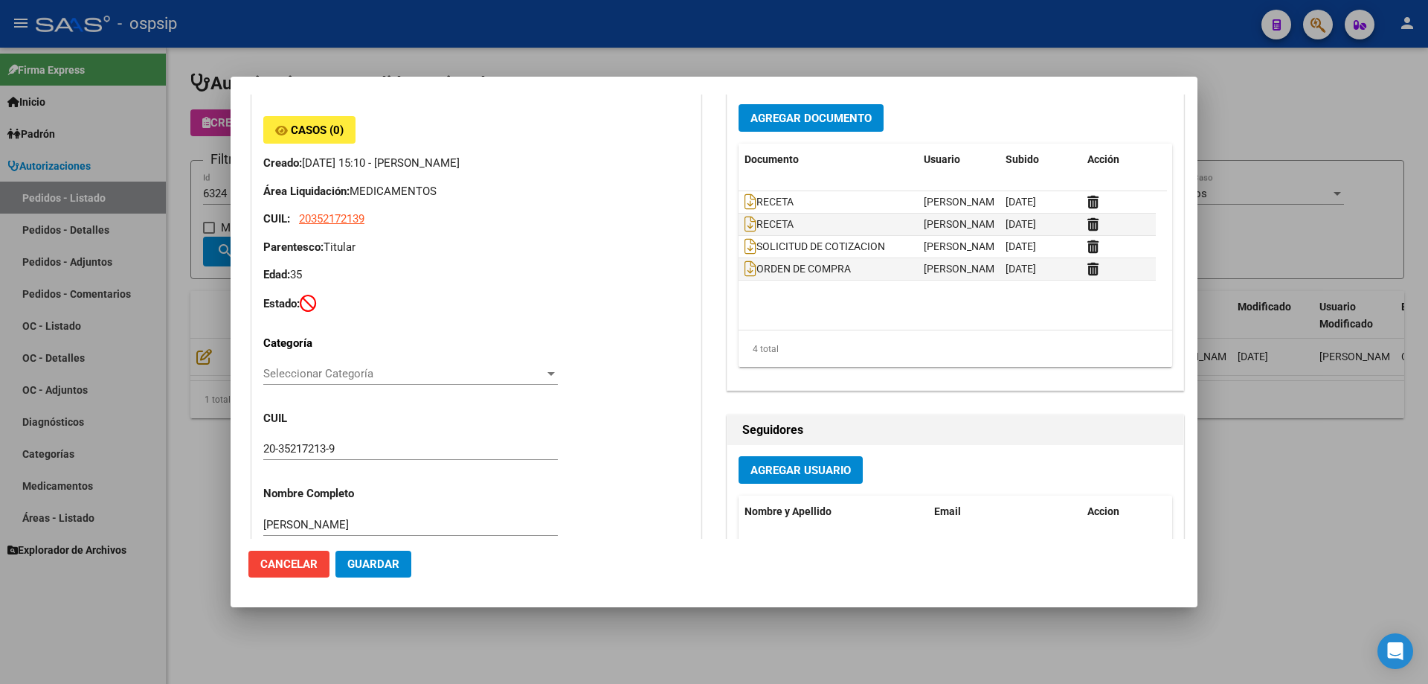
scroll to position [372, 0]
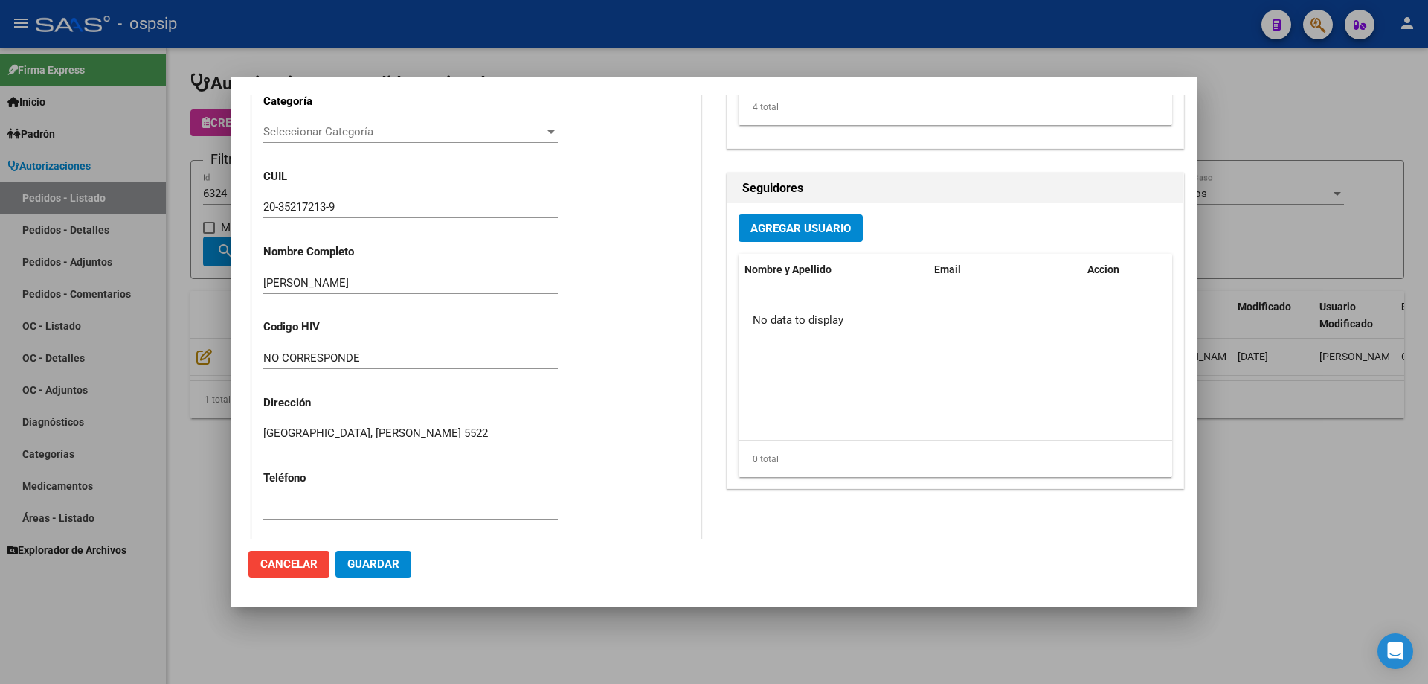
click at [292, 212] on input "20-35217213-9" at bounding box center [410, 206] width 295 height 13
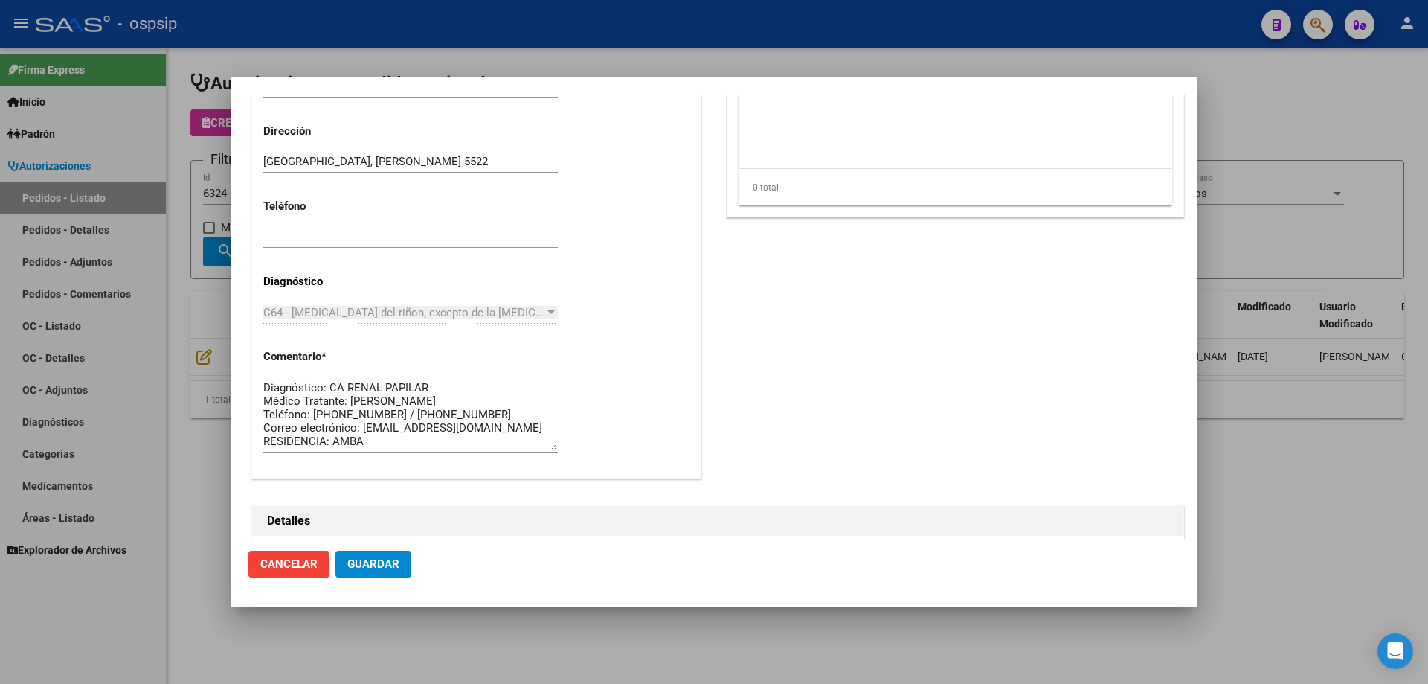
scroll to position [670, 0]
